Goal: Check status: Check status

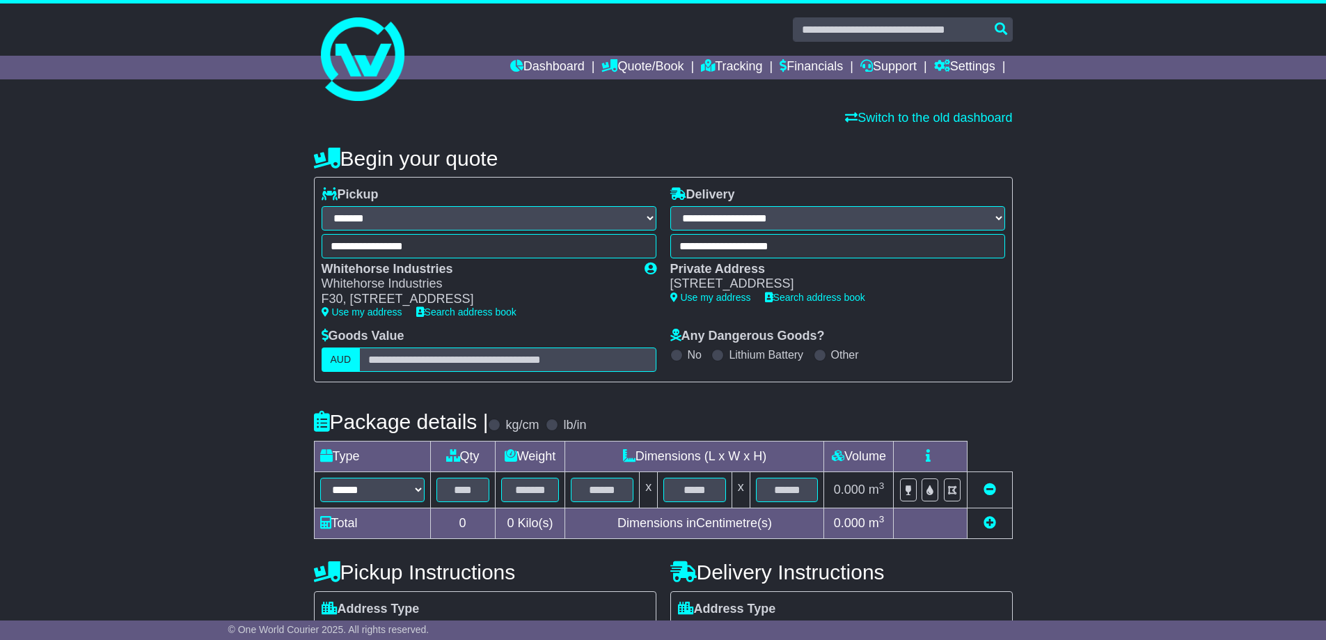
select select "**"
select select "***"
select select "*****"
drag, startPoint x: 0, startPoint y: 0, endPoint x: 260, endPoint y: 65, distance: 268.4
click at [376, 86] on img at bounding box center [363, 59] width 84 height 84
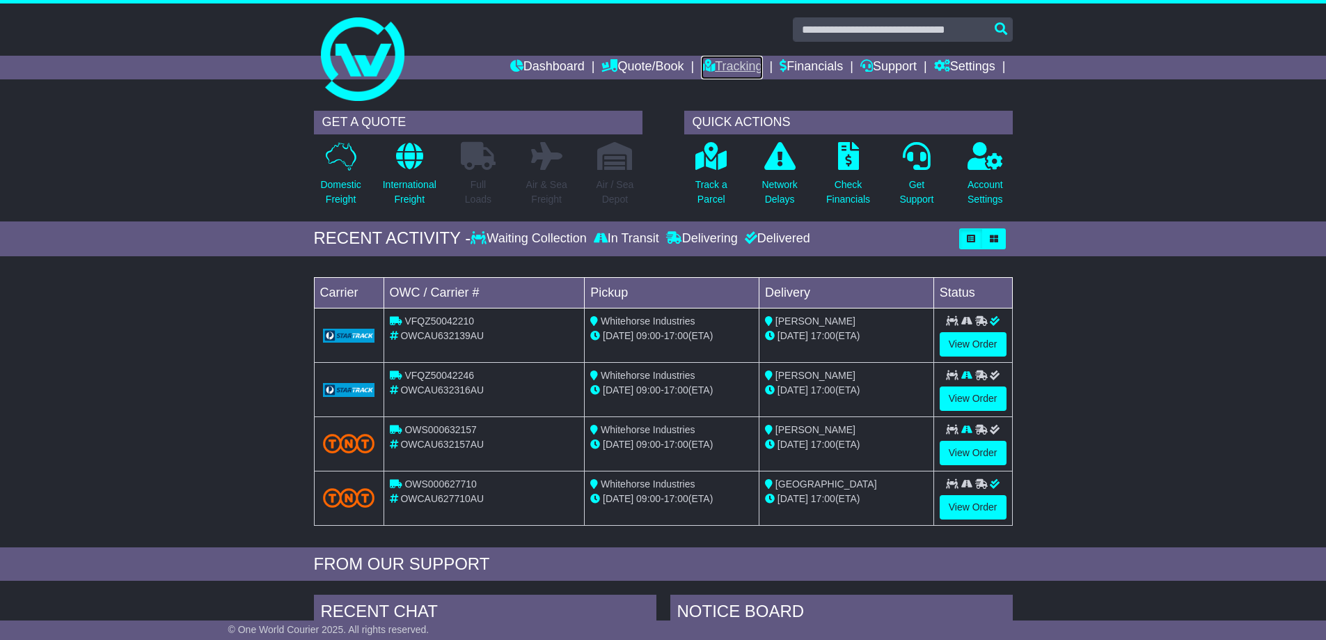
click at [758, 65] on link "Tracking" at bounding box center [731, 68] width 61 height 24
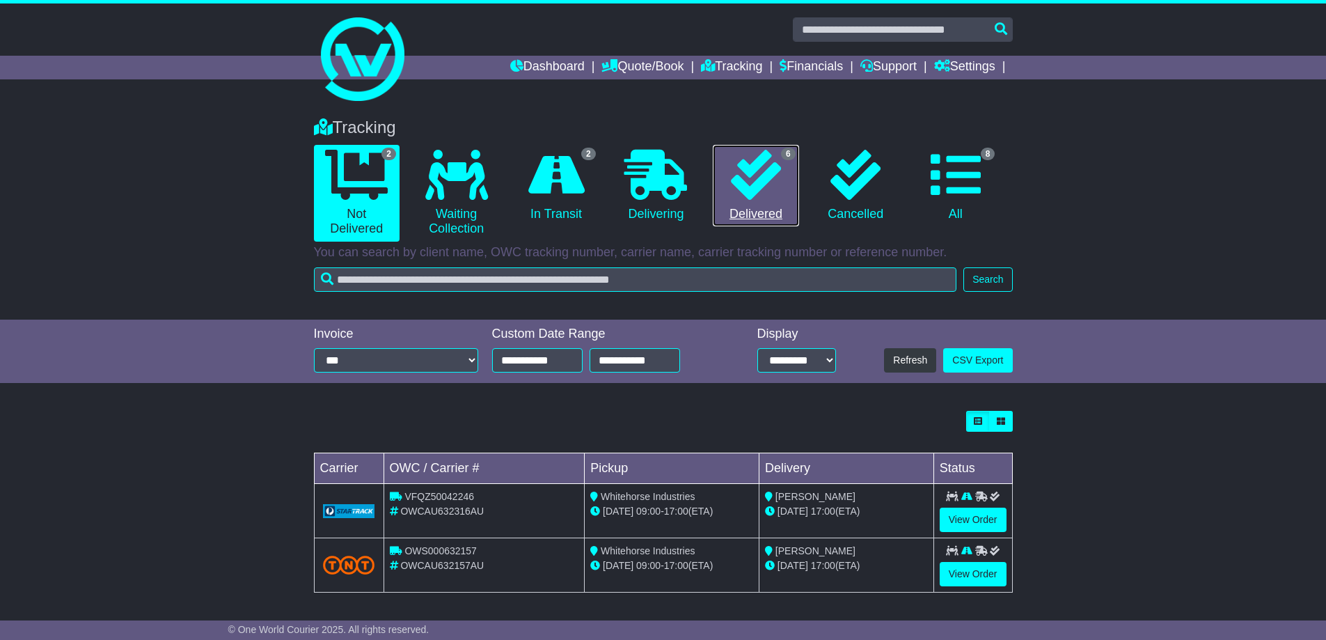
click at [756, 173] on icon at bounding box center [756, 175] width 50 height 50
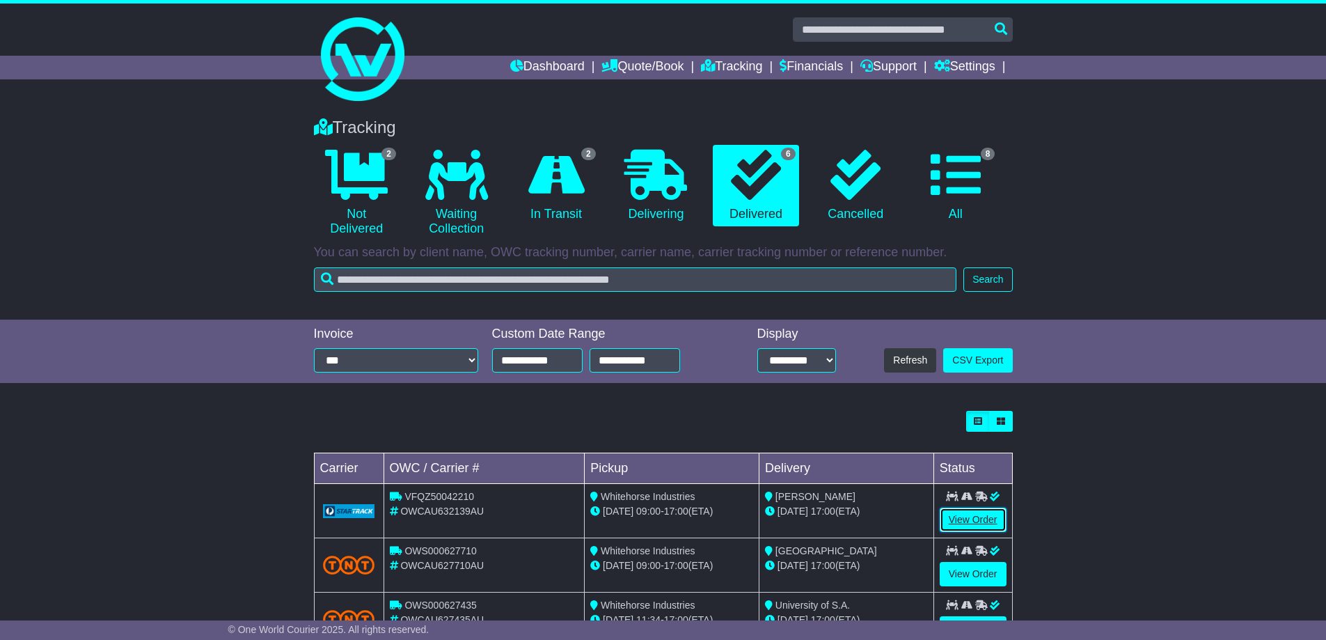
click at [977, 519] on link "View Order" at bounding box center [972, 519] width 67 height 24
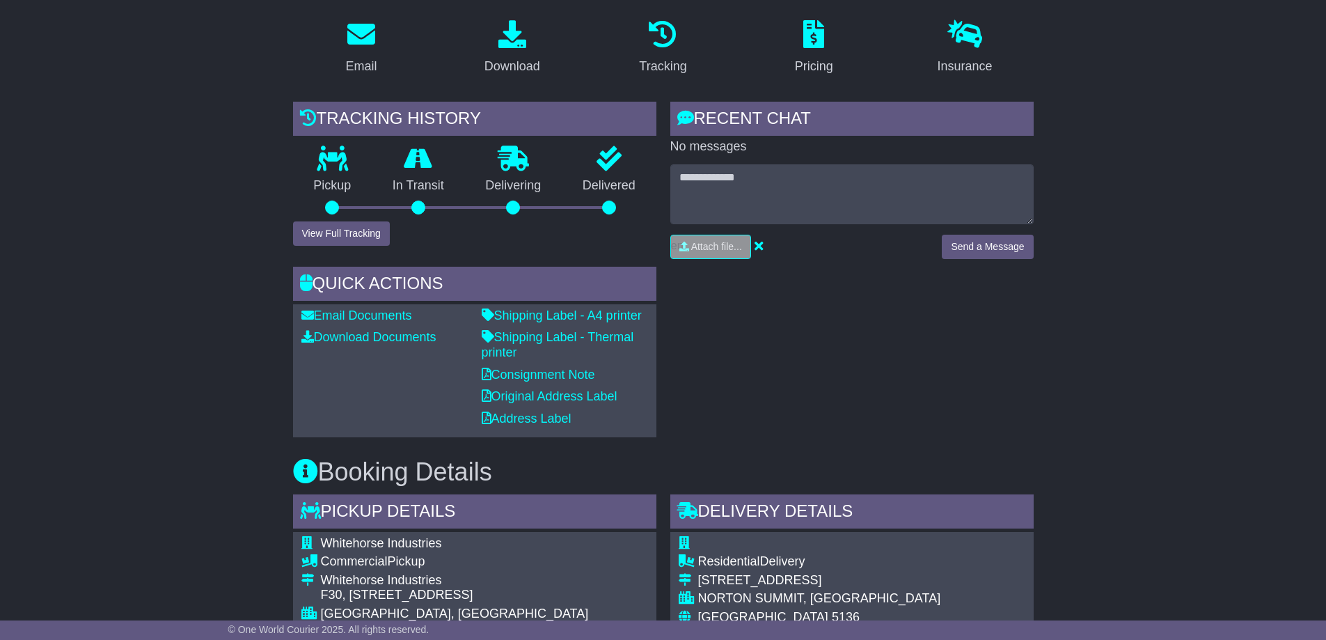
scroll to position [278, 0]
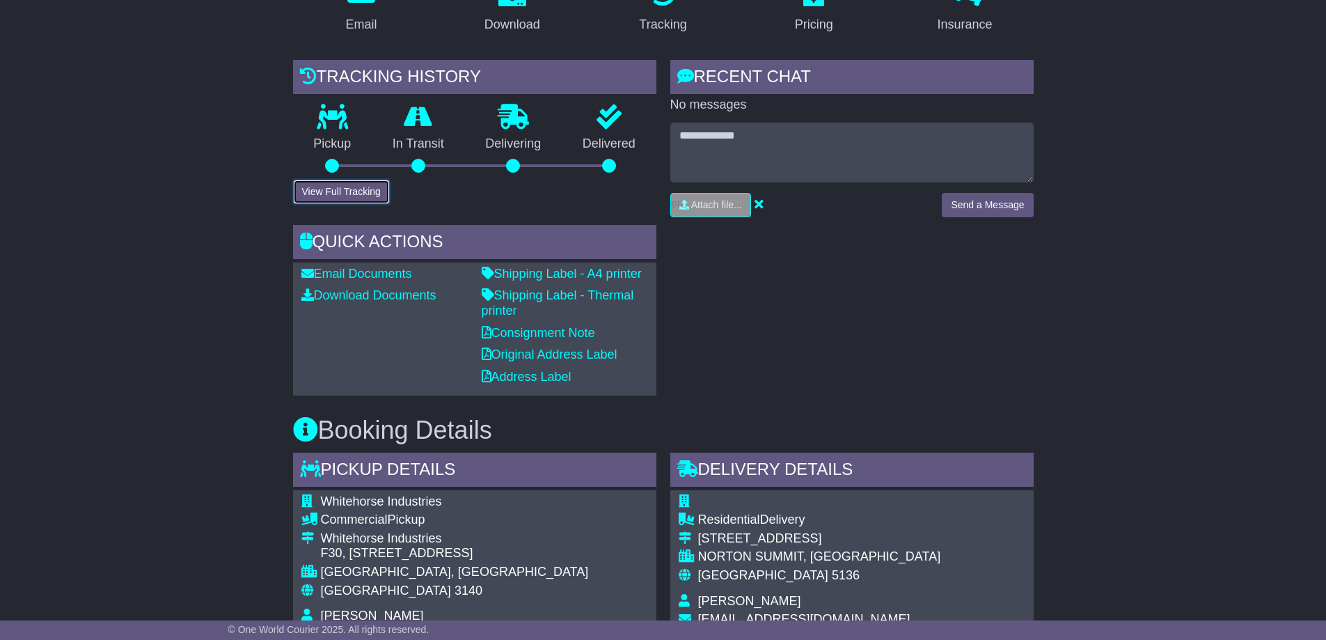
click at [344, 187] on button "View Full Tracking" at bounding box center [341, 192] width 97 height 24
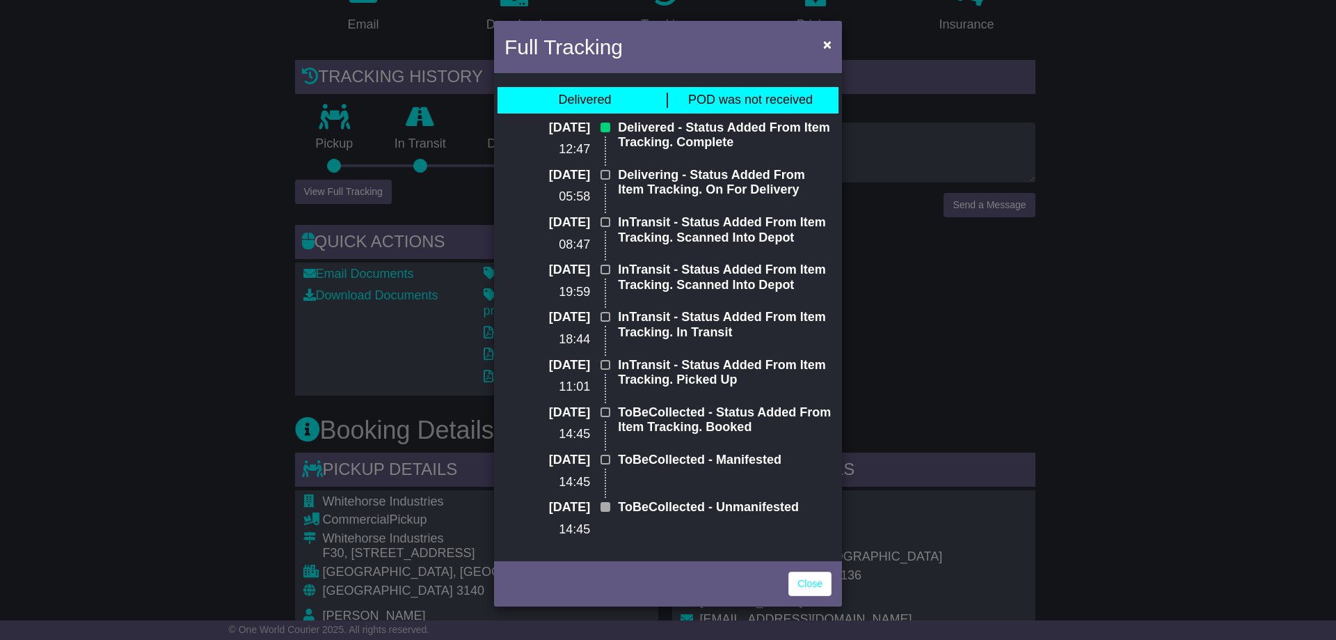
click at [227, 260] on div "Full Tracking × Delivered POD was not received 13 Aug 2025 12:47 Delivered - St…" at bounding box center [668, 320] width 1336 height 640
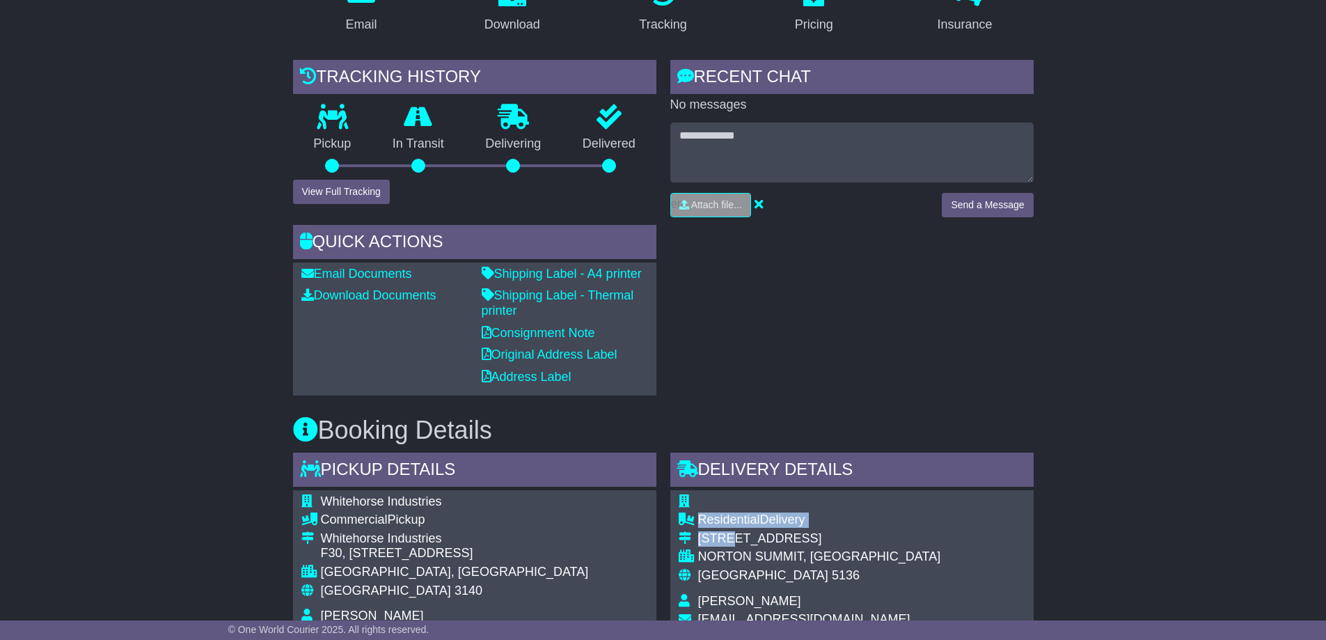
drag, startPoint x: 832, startPoint y: 537, endPoint x: 720, endPoint y: 537, distance: 112.0
click at [723, 537] on div "Residential Delivery 704 Norton Summit Road NORTON SUMMIT, SA Australia 5136 Ma…" at bounding box center [851, 582] width 363 height 185
click at [713, 537] on div "704 Norton Summit Road" at bounding box center [819, 538] width 243 height 15
drag, startPoint x: 697, startPoint y: 537, endPoint x: 821, endPoint y: 543, distance: 124.0
click at [821, 543] on div "704 Norton Summit Road" at bounding box center [819, 538] width 243 height 15
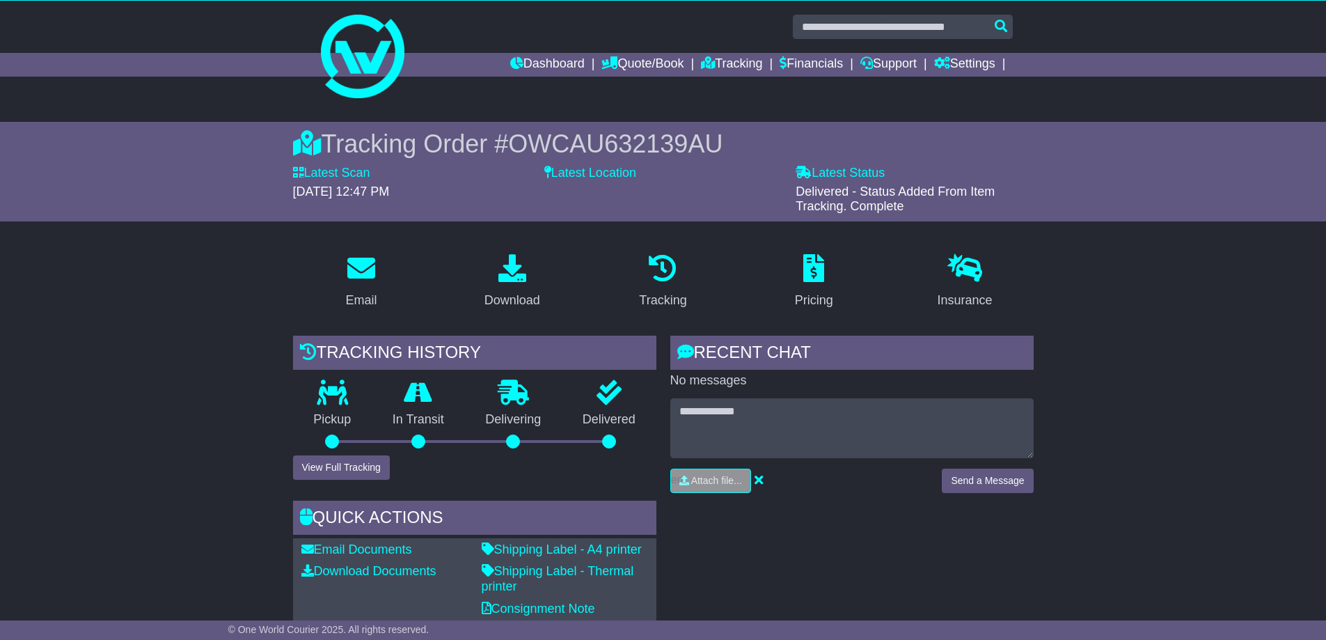
scroll to position [0, 0]
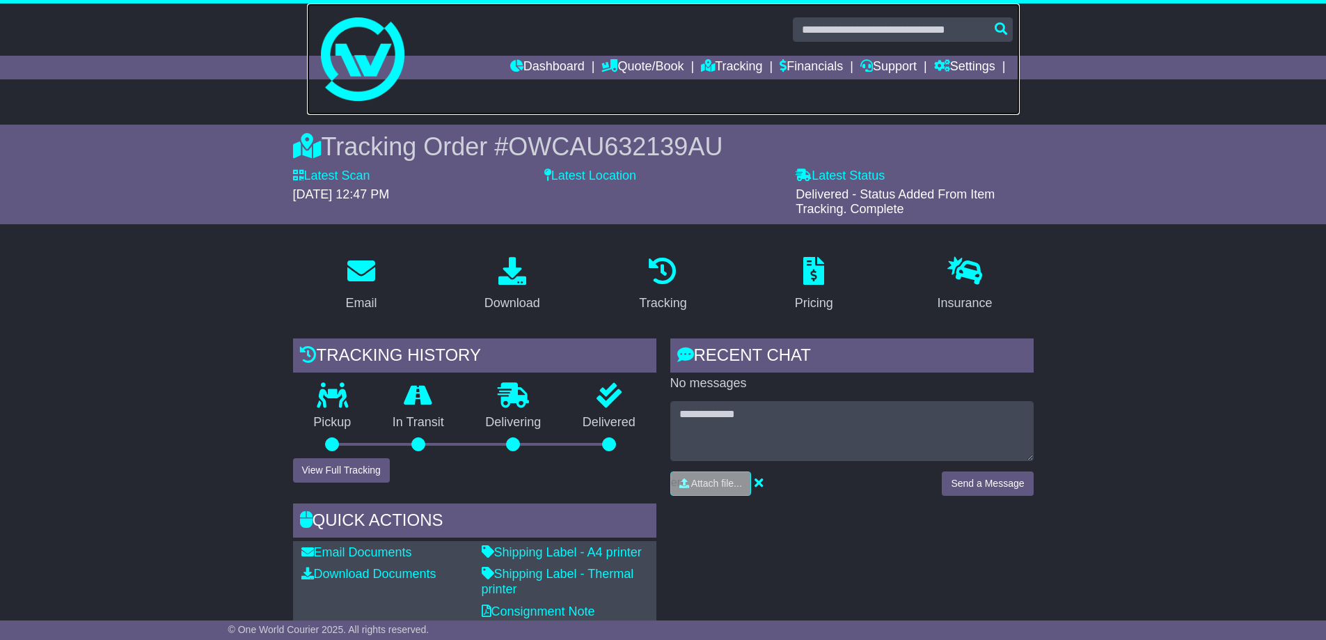
click at [360, 95] on img at bounding box center [363, 59] width 84 height 84
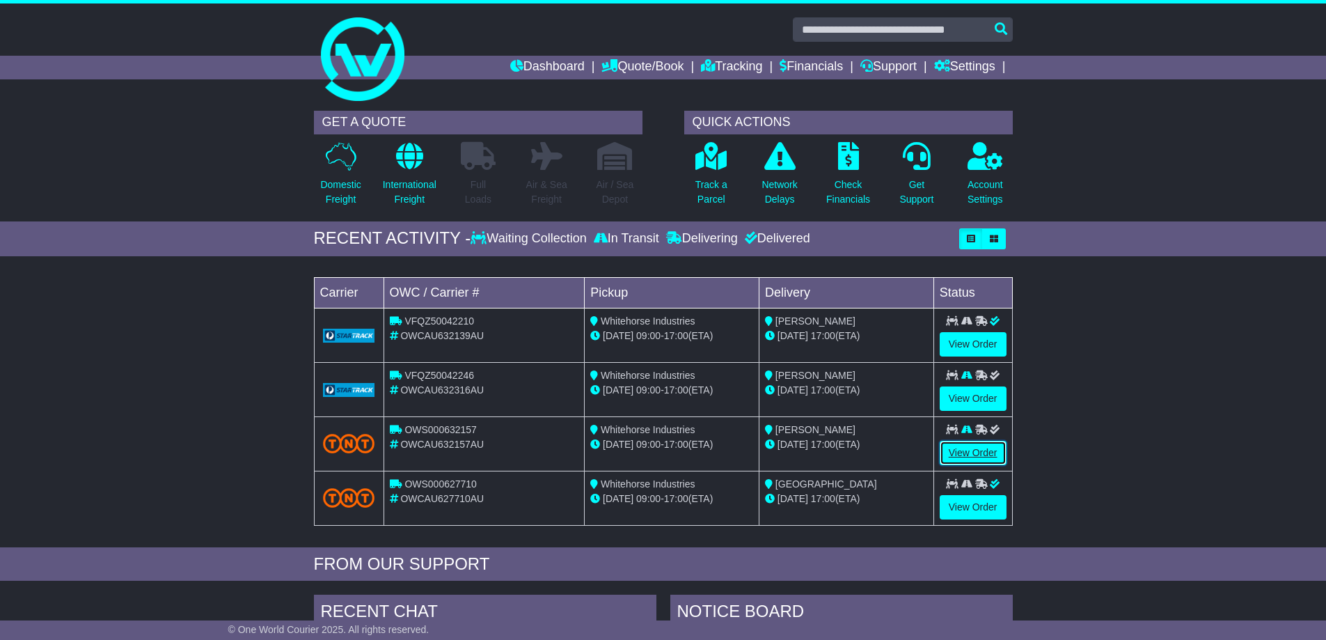
click at [976, 452] on link "View Order" at bounding box center [972, 453] width 67 height 24
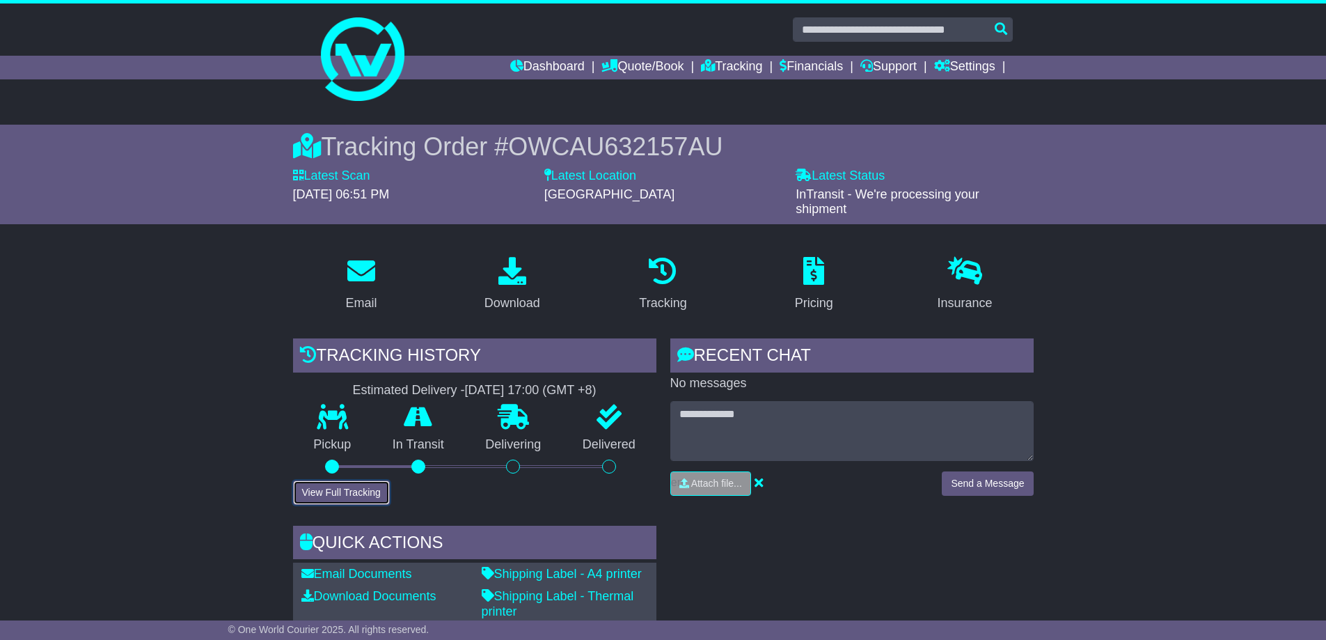
click at [349, 485] on button "View Full Tracking" at bounding box center [341, 492] width 97 height 24
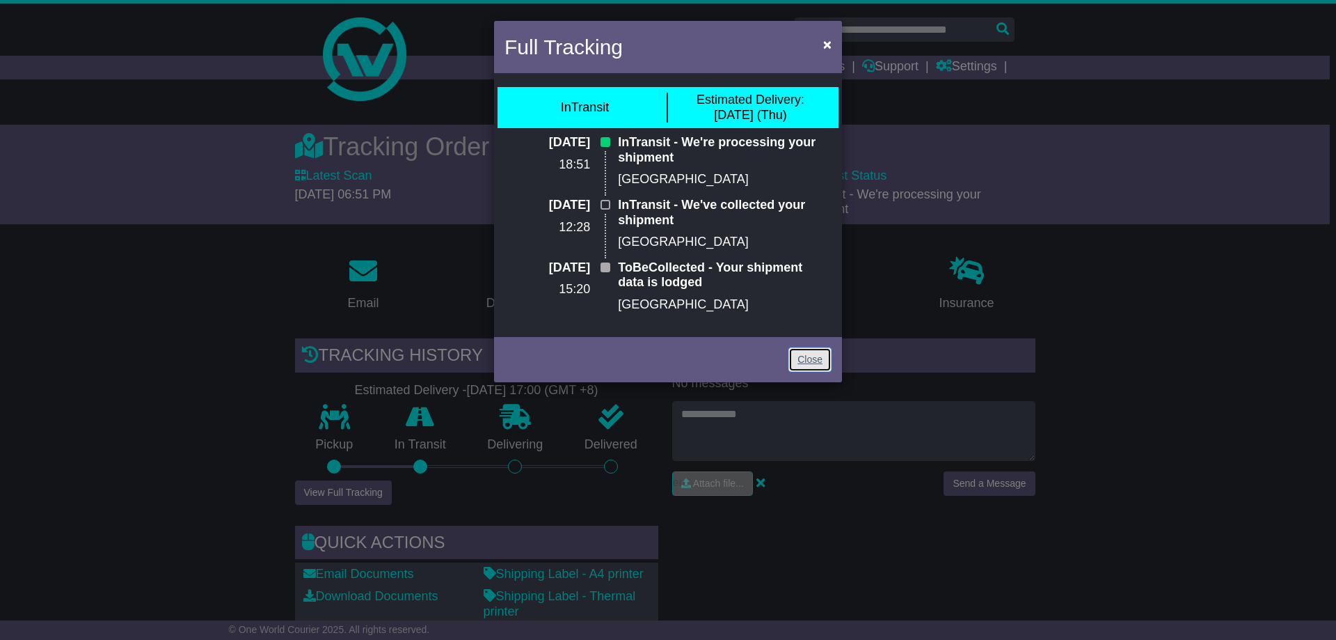
click at [811, 349] on link "Close" at bounding box center [809, 359] width 43 height 24
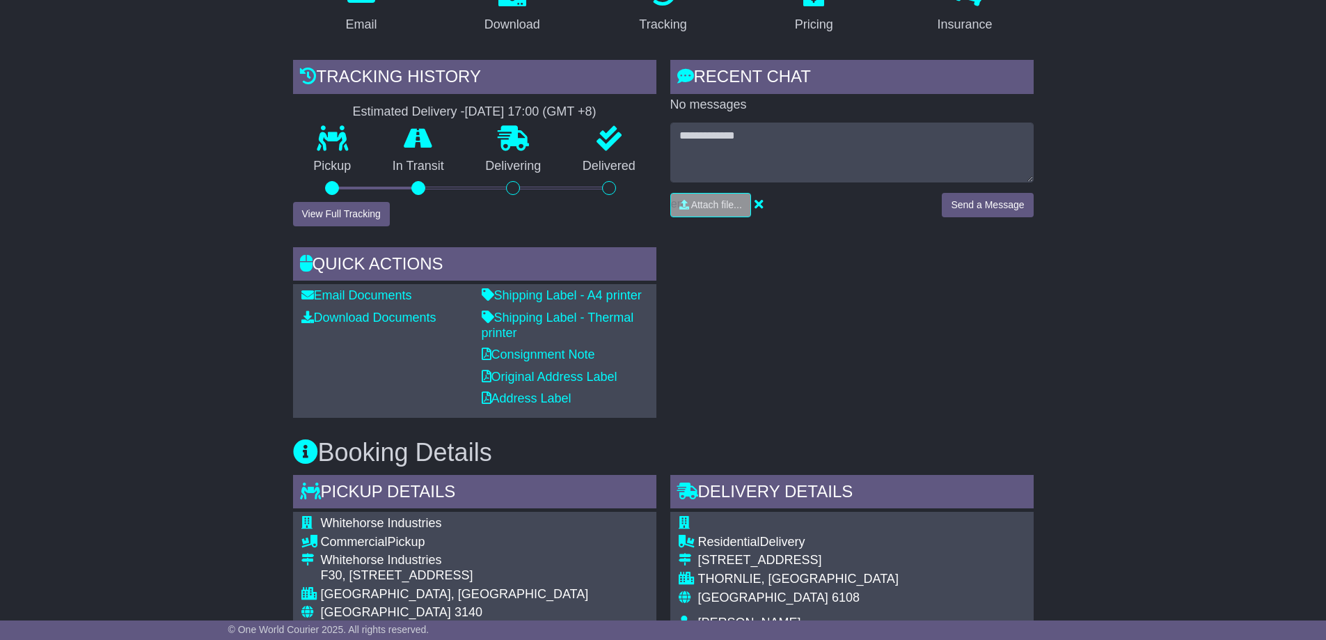
scroll to position [278, 0]
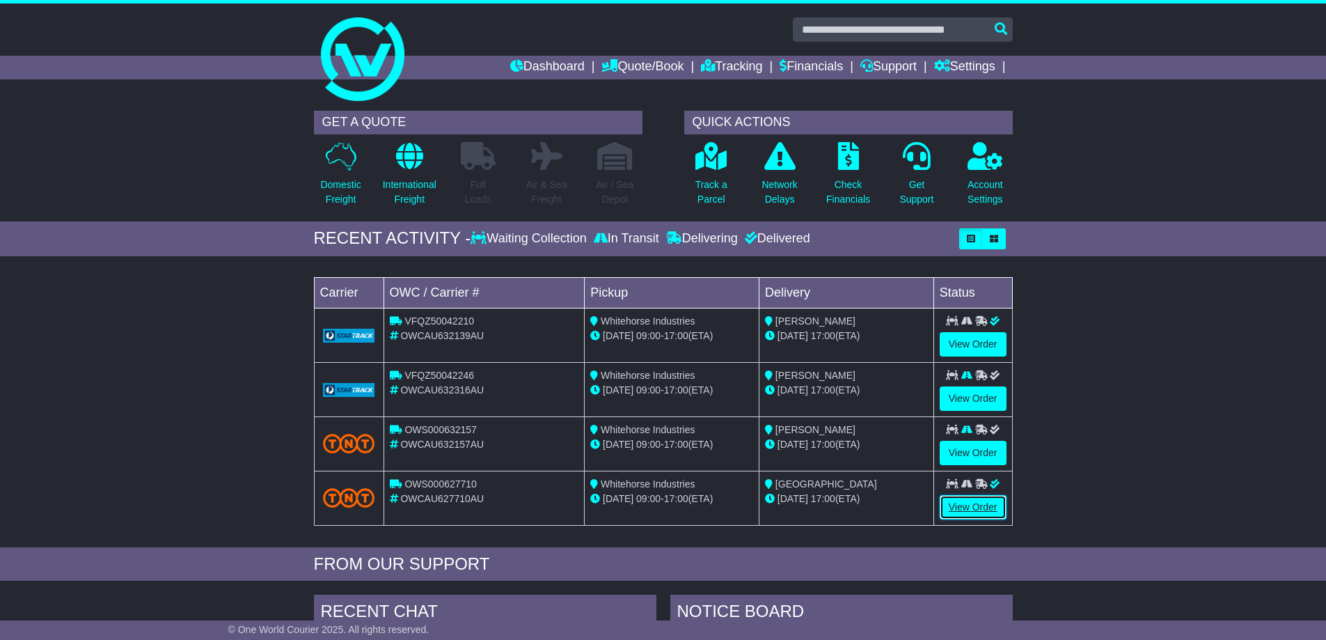
click at [984, 507] on link "View Order" at bounding box center [972, 507] width 67 height 24
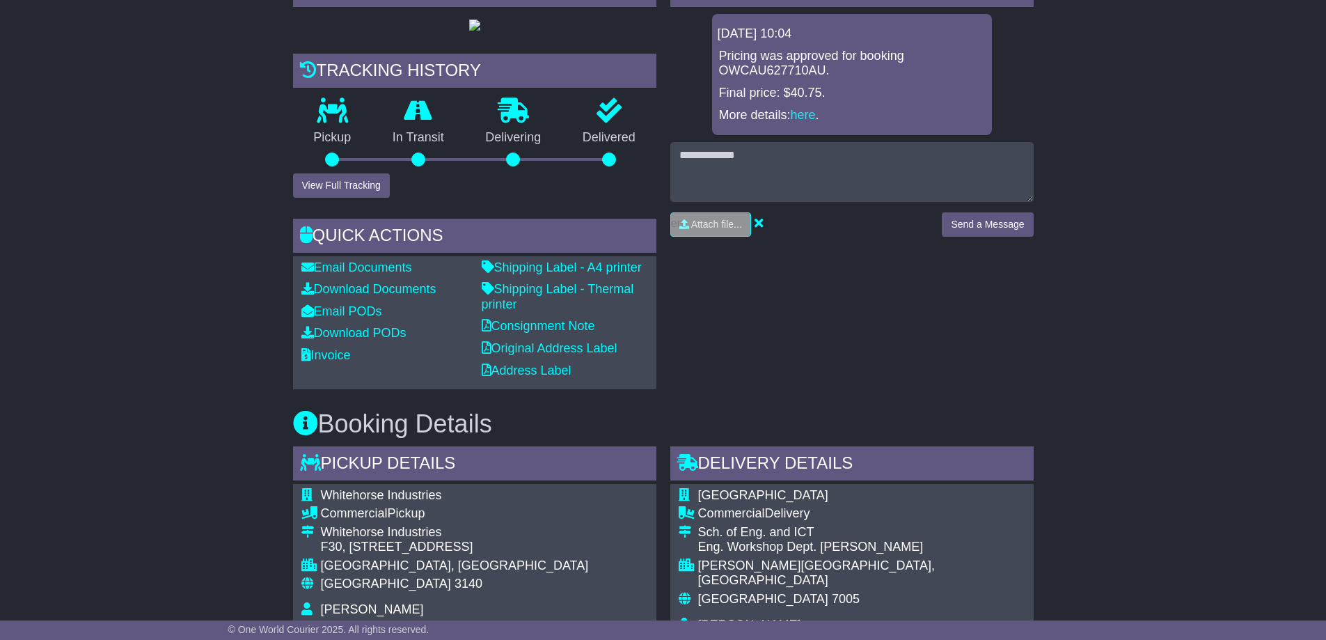
scroll to position [418, 0]
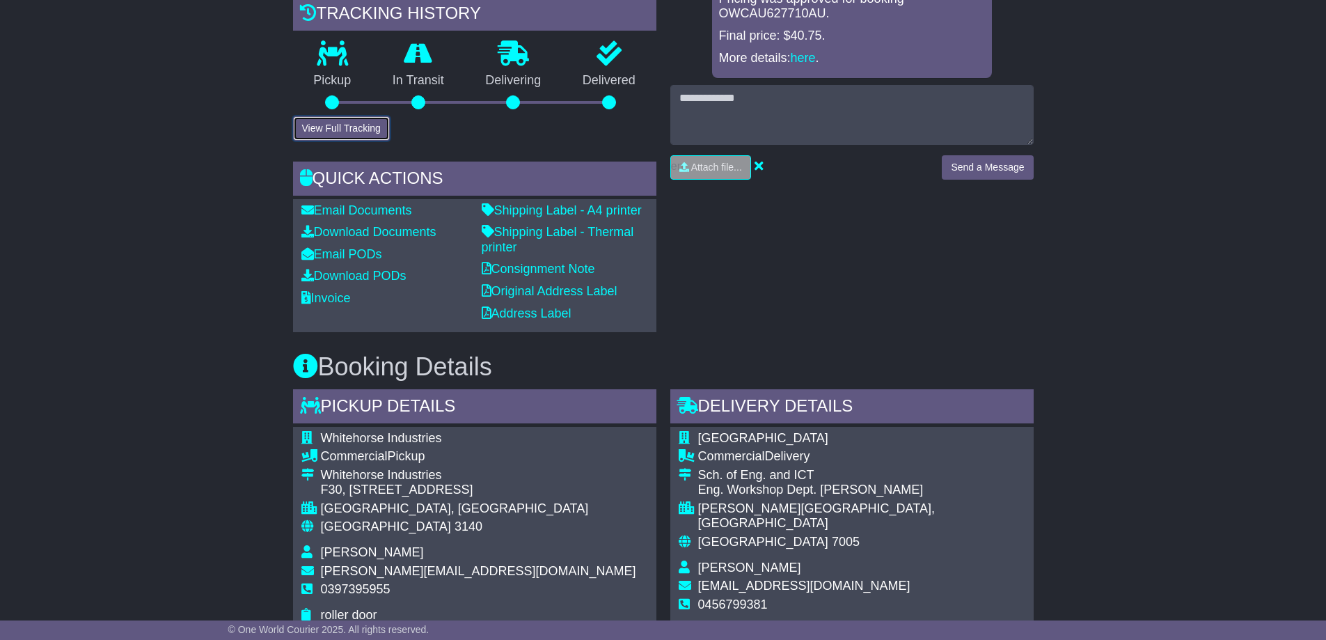
click at [352, 141] on button "View Full Tracking" at bounding box center [341, 128] width 97 height 24
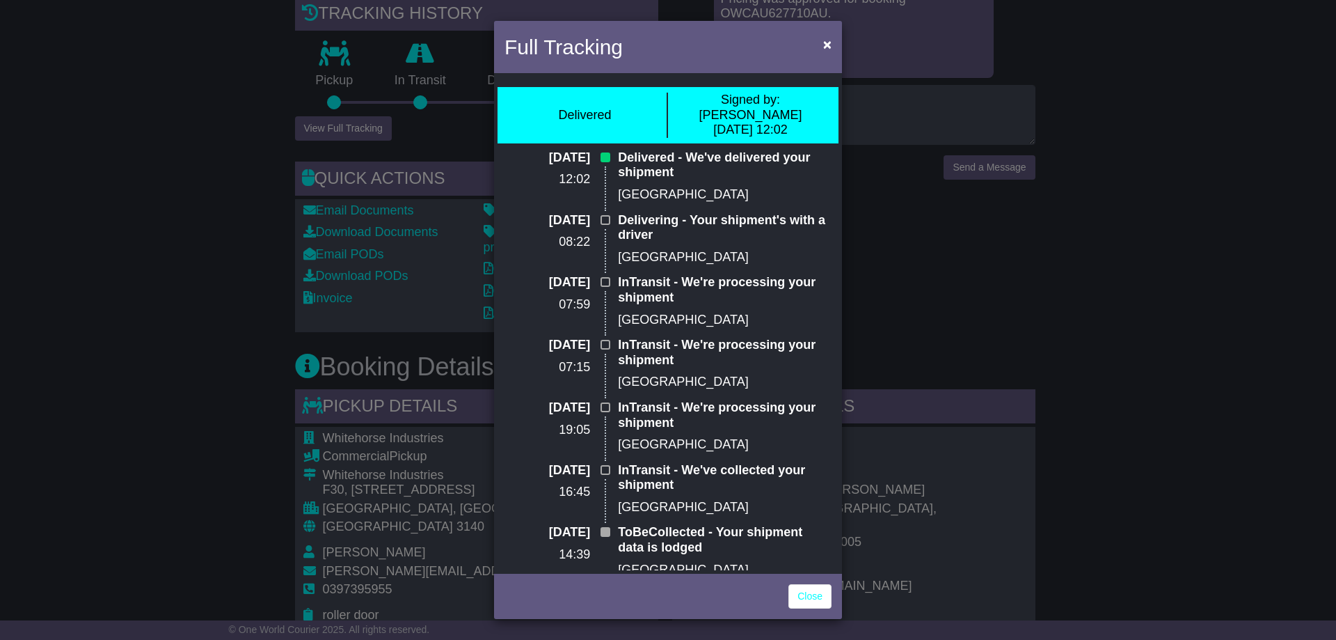
click at [221, 210] on div "Full Tracking × Delivered Signed by: Andrew 04 Aug 2025 12:02 04 Aug 2025 12:02…" at bounding box center [668, 320] width 1336 height 640
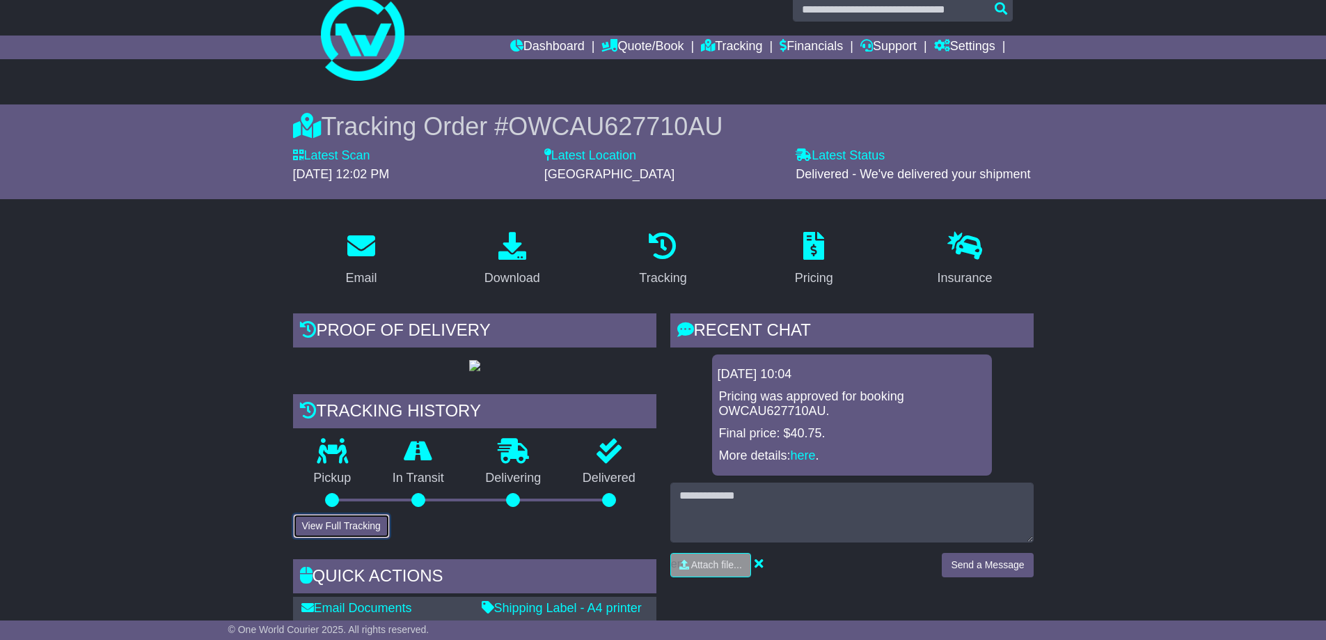
scroll to position [0, 0]
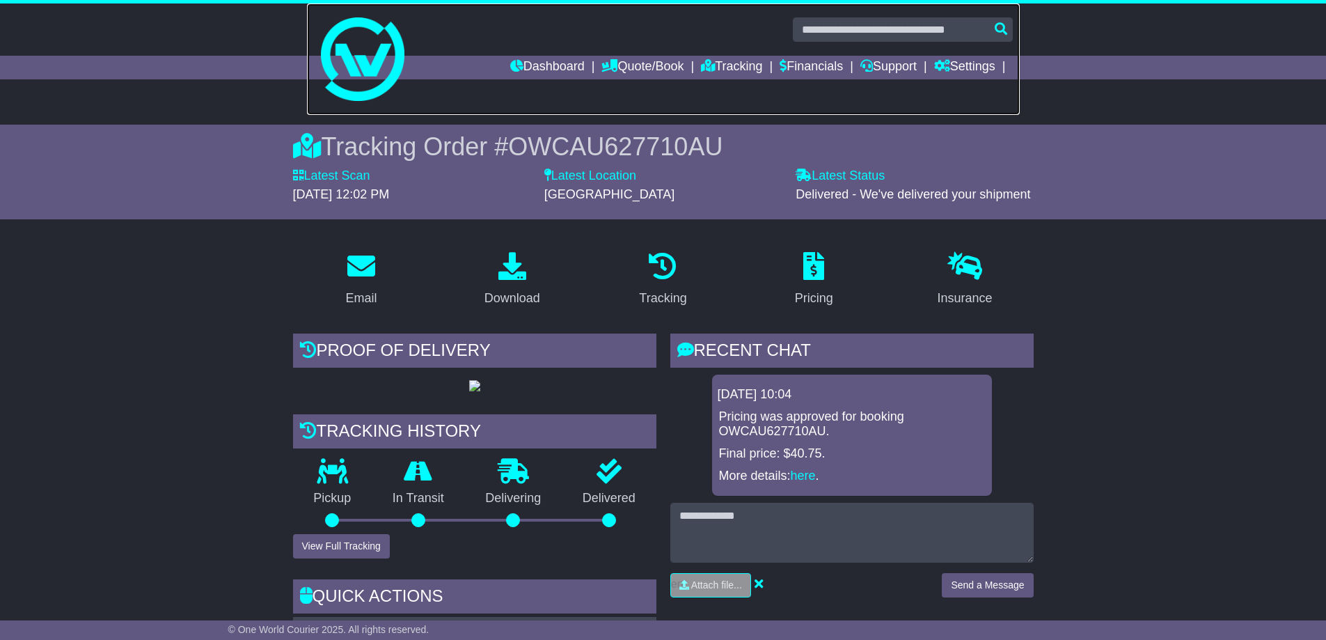
click at [363, 95] on img at bounding box center [363, 59] width 84 height 84
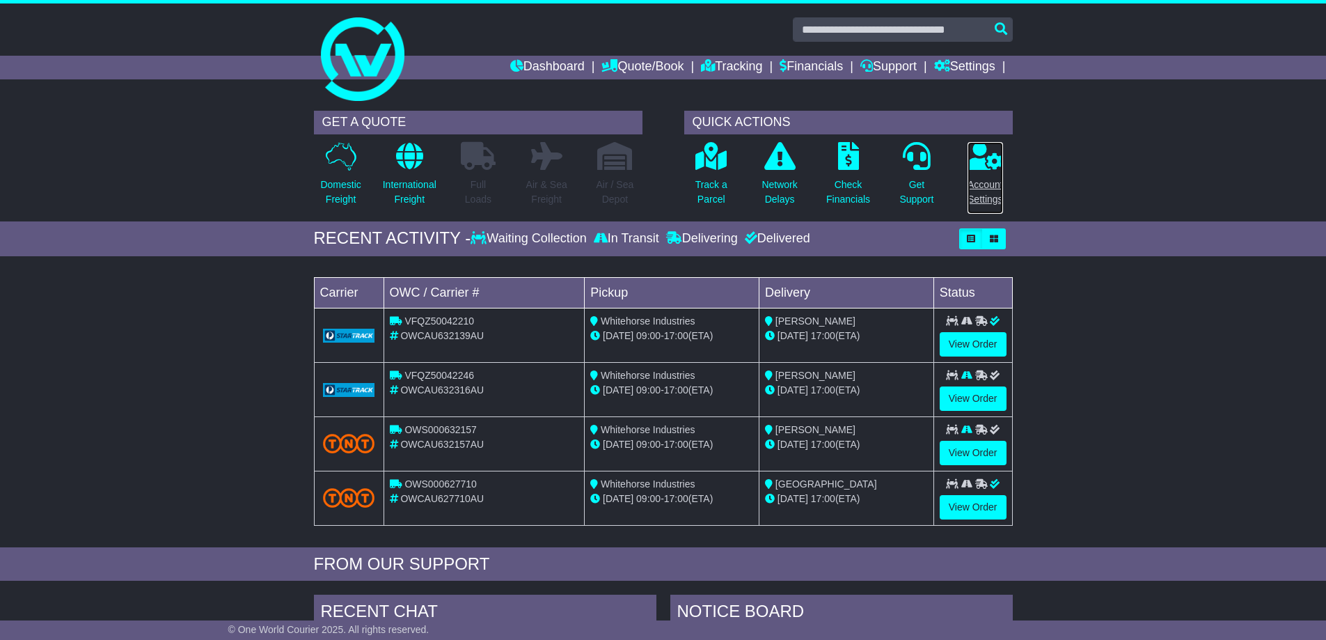
click at [985, 199] on p "Account Settings" at bounding box center [984, 191] width 35 height 29
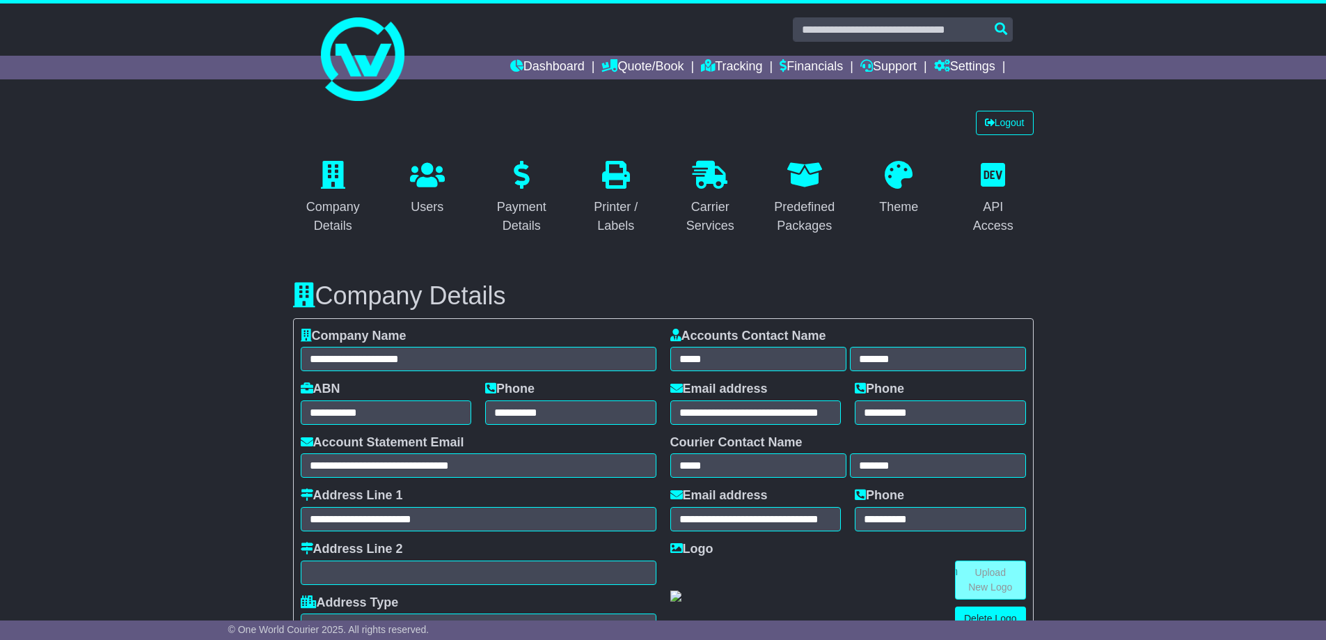
select select "**********"
select select "**"
click at [359, 98] on img at bounding box center [363, 59] width 84 height 84
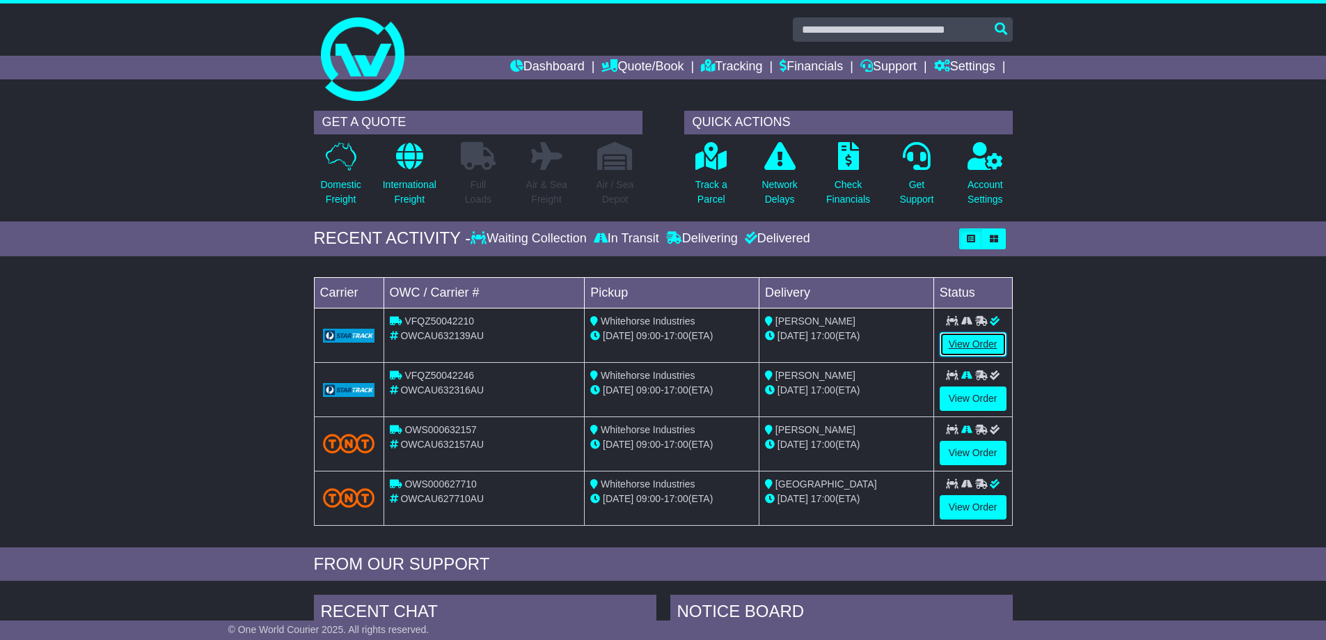
click at [961, 342] on link "View Order" at bounding box center [972, 344] width 67 height 24
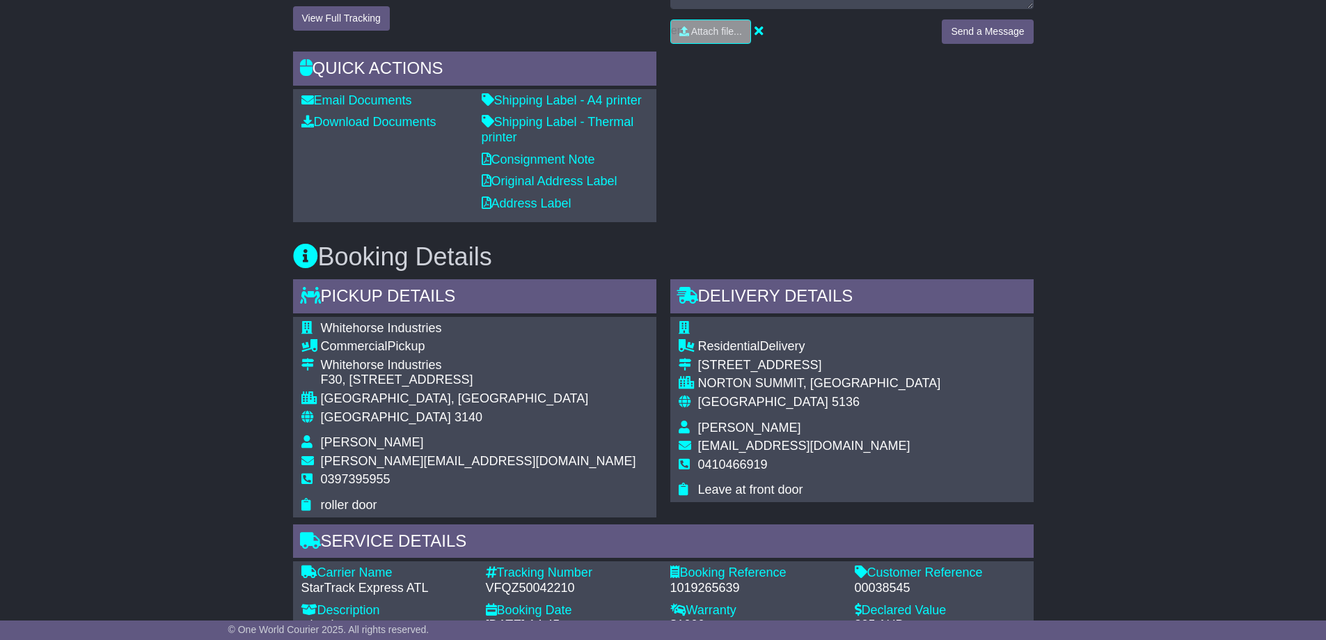
scroll to position [487, 0]
